Goal: Find specific page/section

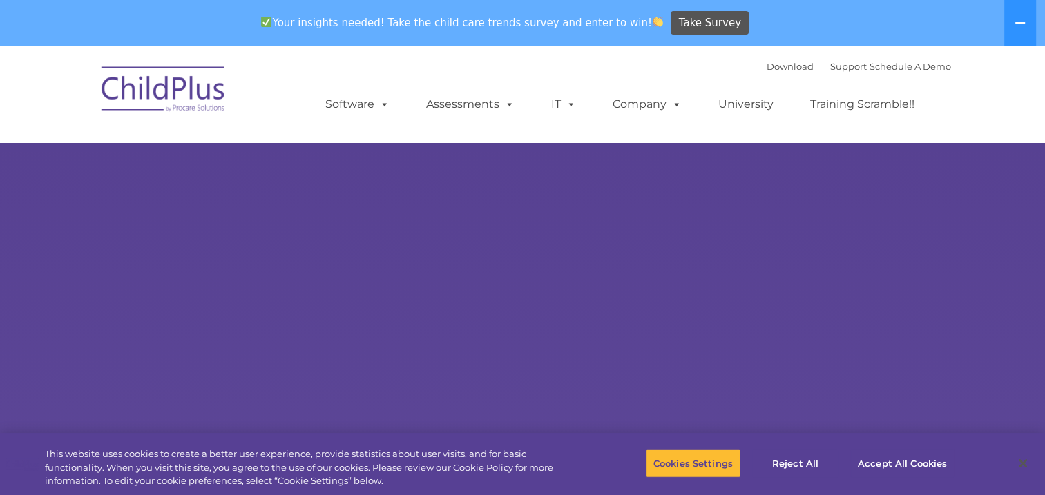
select select "MEDIUM"
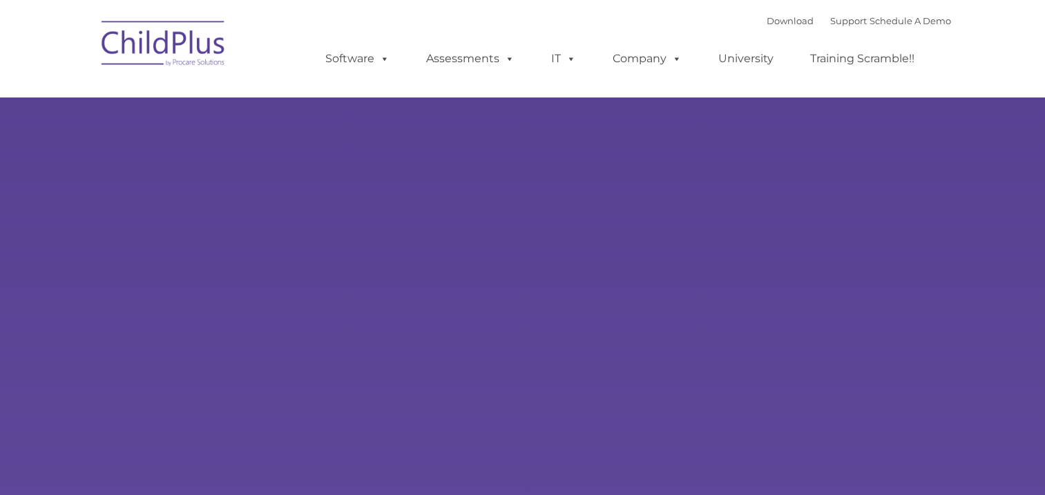
type input ""
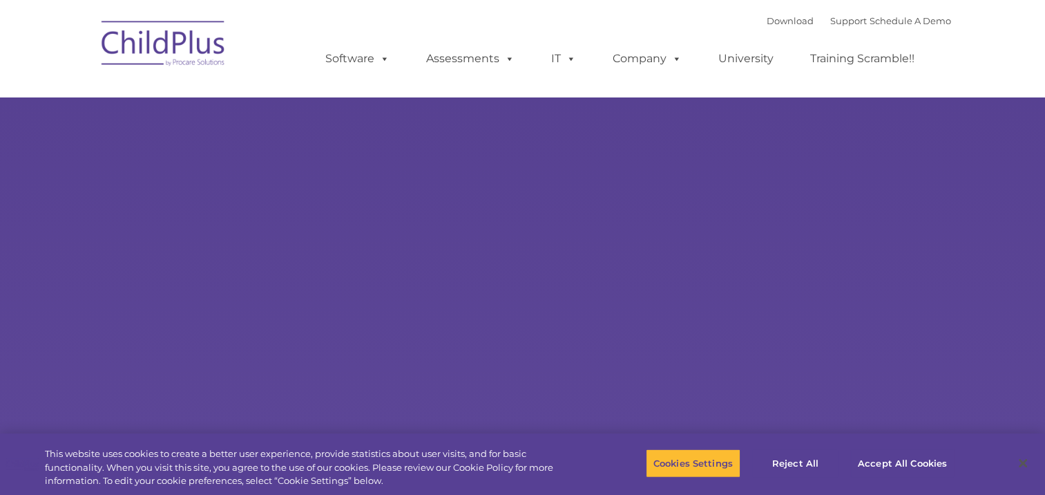
select select "MEDIUM"
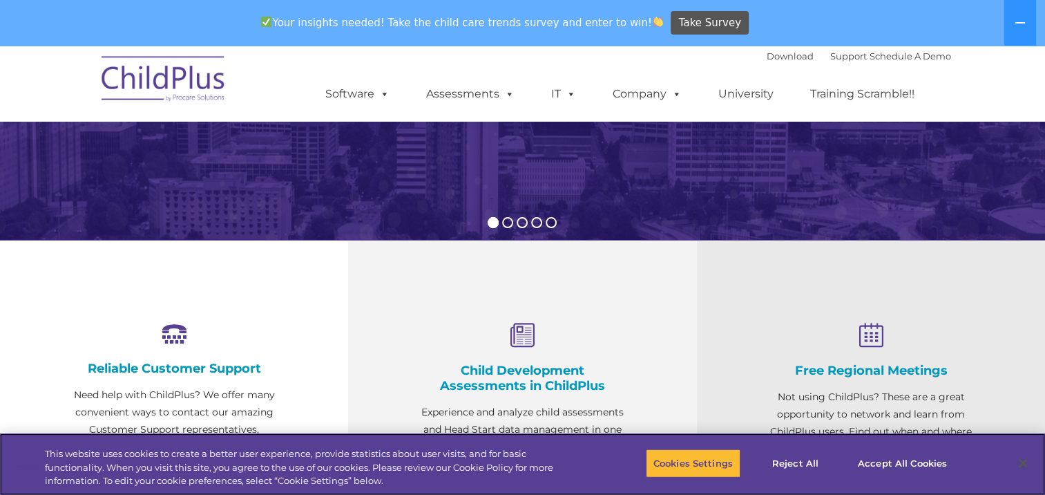
scroll to position [336, 0]
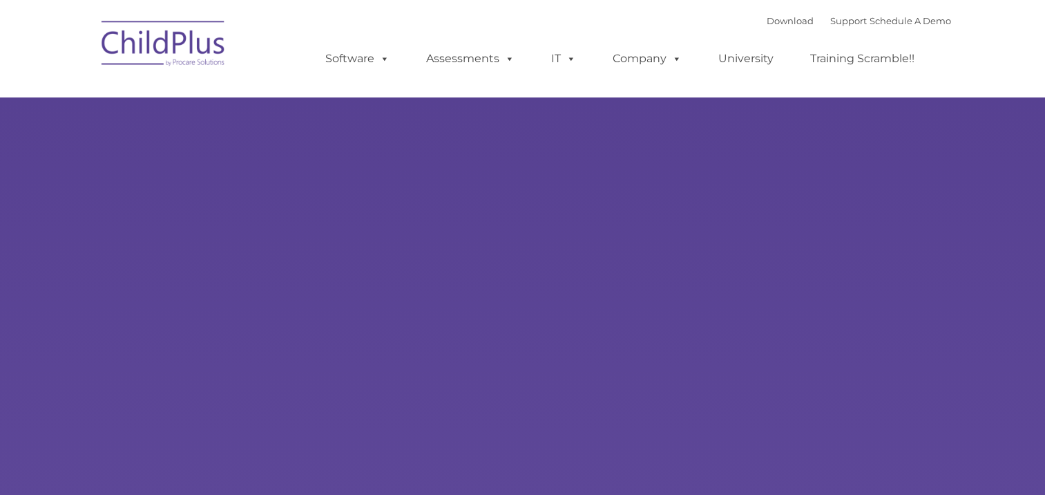
type input ""
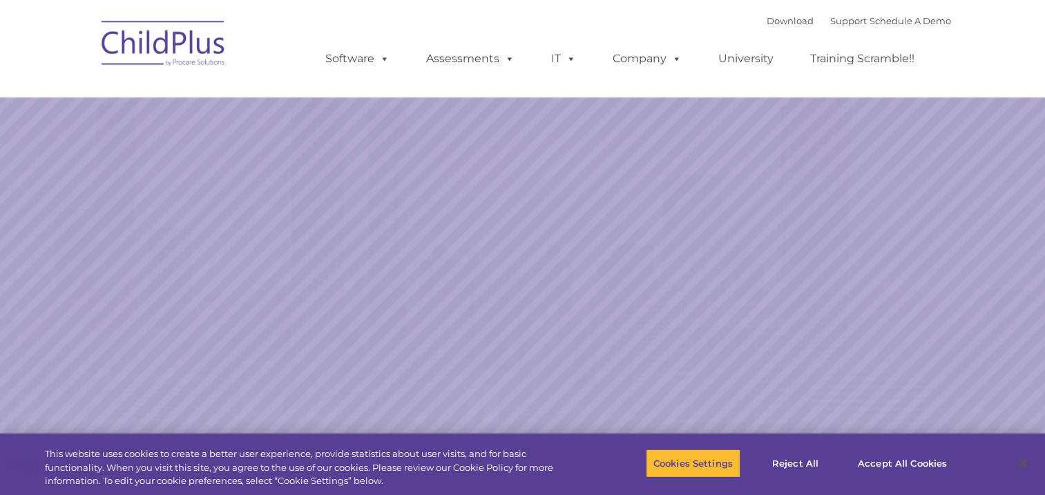
select select "MEDIUM"
